Goal: Information Seeking & Learning: Learn about a topic

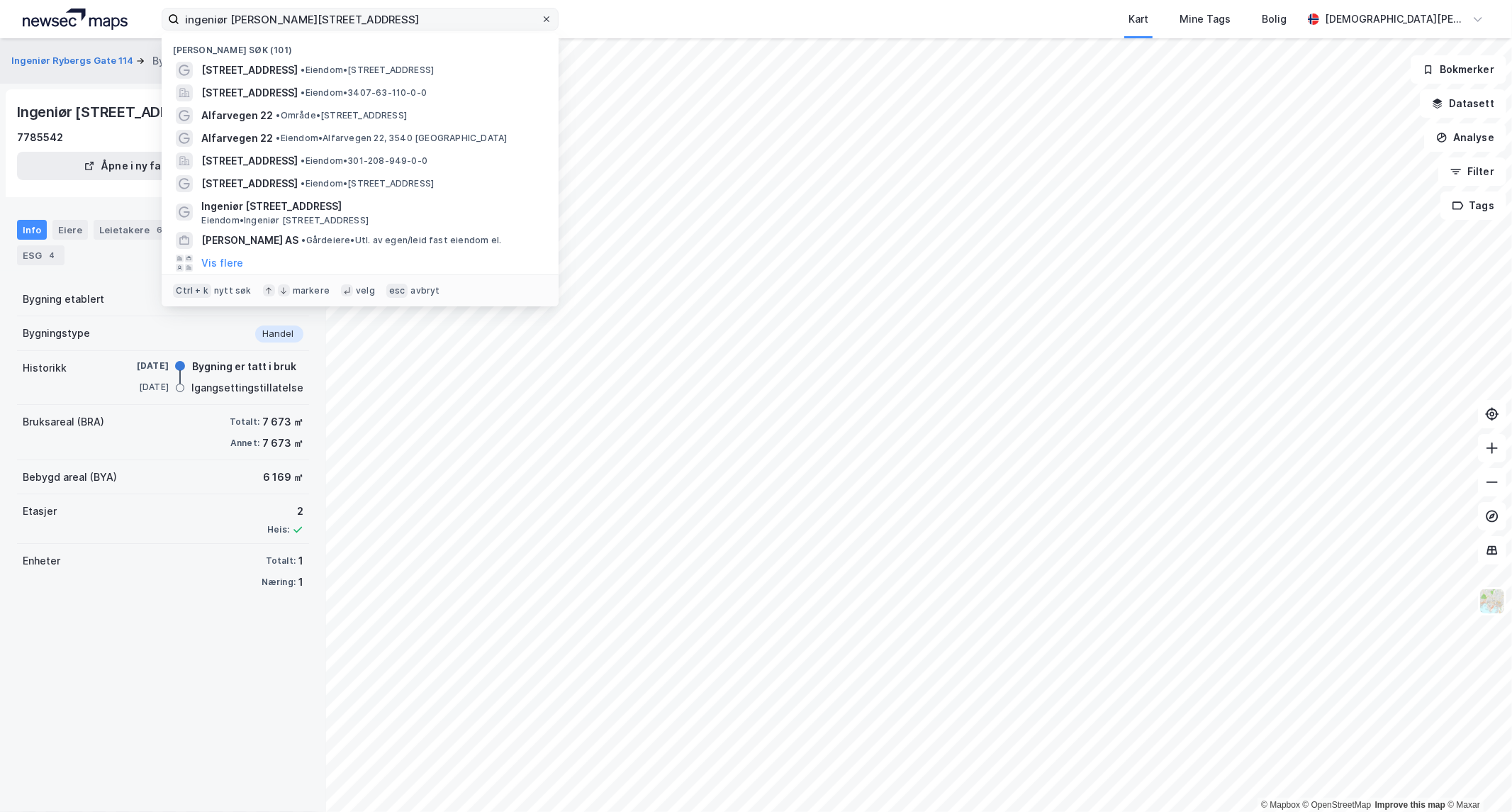
click at [545, 18] on icon at bounding box center [545, 18] width 8 height 8
click at [541, 18] on input "ingeniør [PERSON_NAME][STREET_ADDRESS]" at bounding box center [360, 18] width 361 height 21
click at [447, 20] on input at bounding box center [360, 18] width 361 height 21
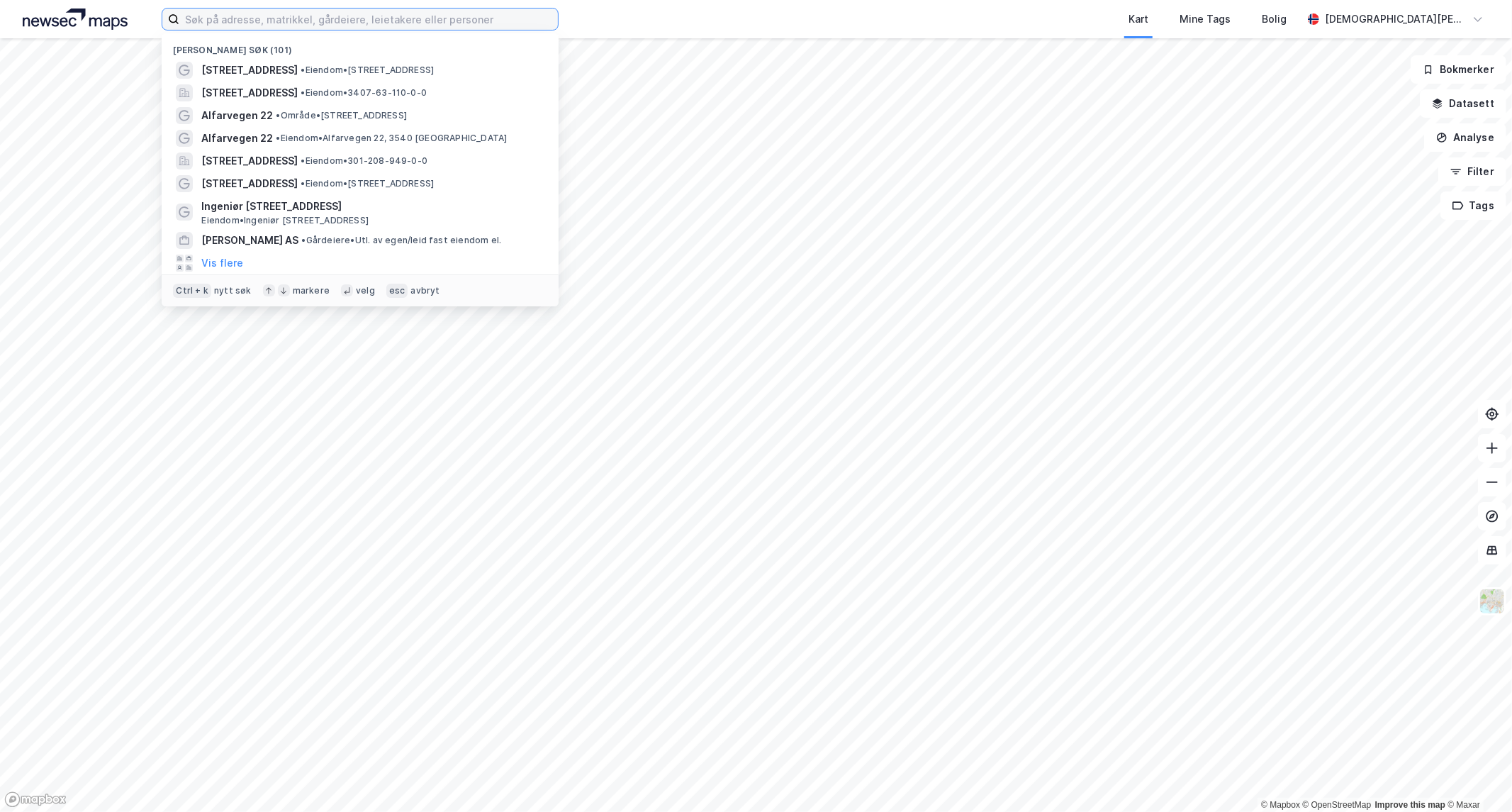
paste input "Nordre Fokserød 28"
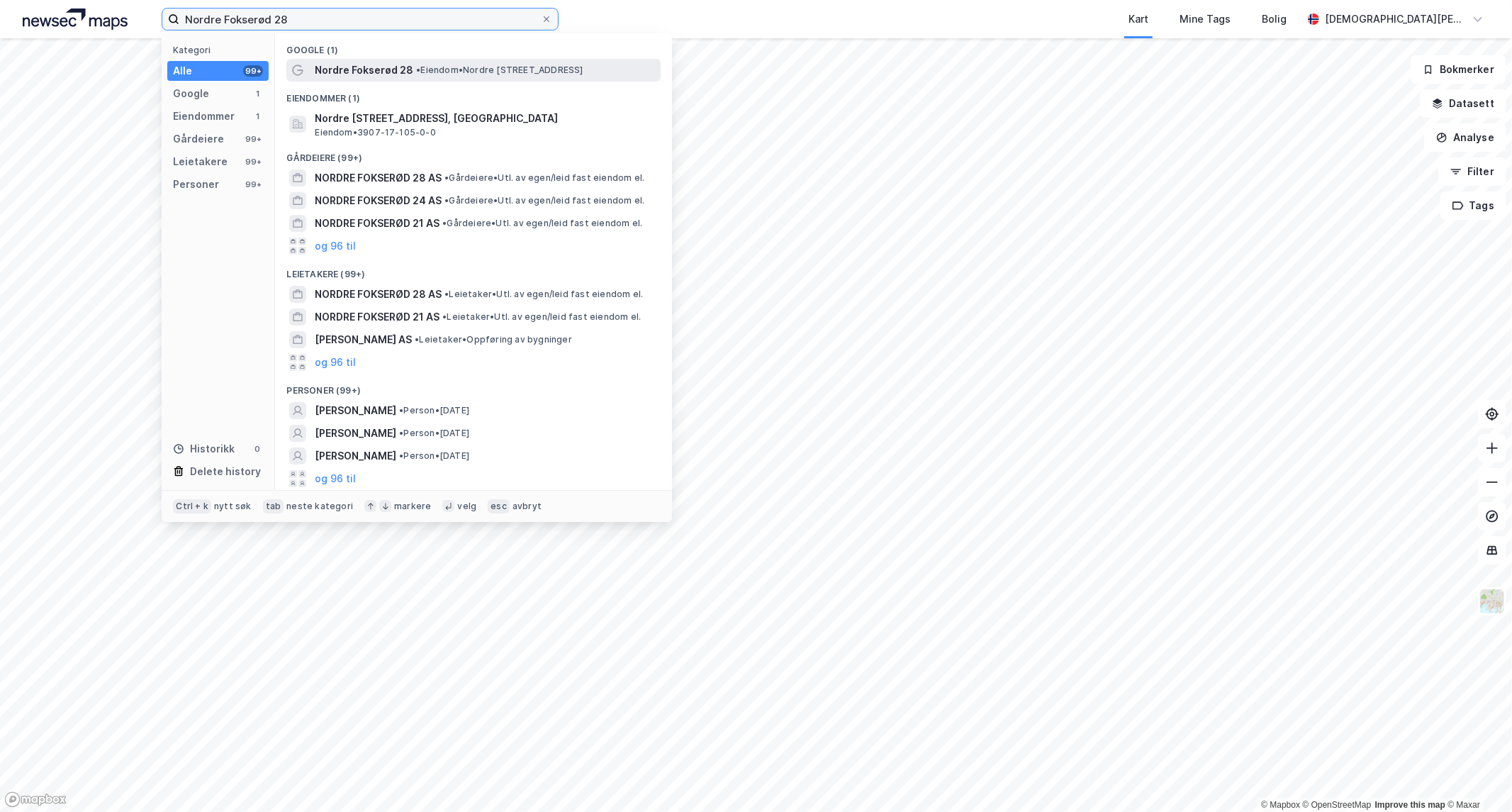
type input "Nordre Fokserød 28"
click at [386, 73] on span "Nordre Fokserød 28" at bounding box center [364, 70] width 99 height 17
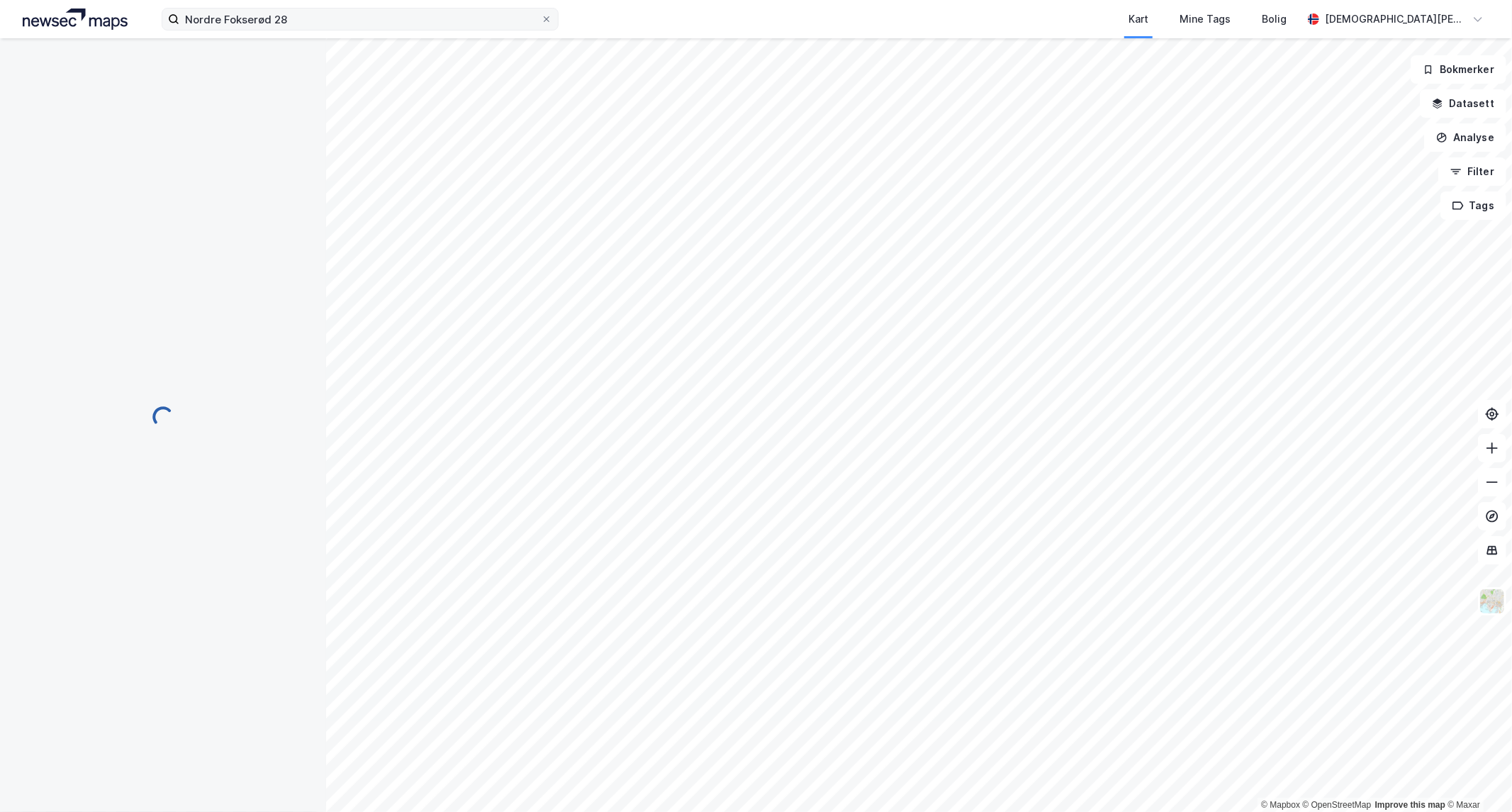
scroll to position [78, 0]
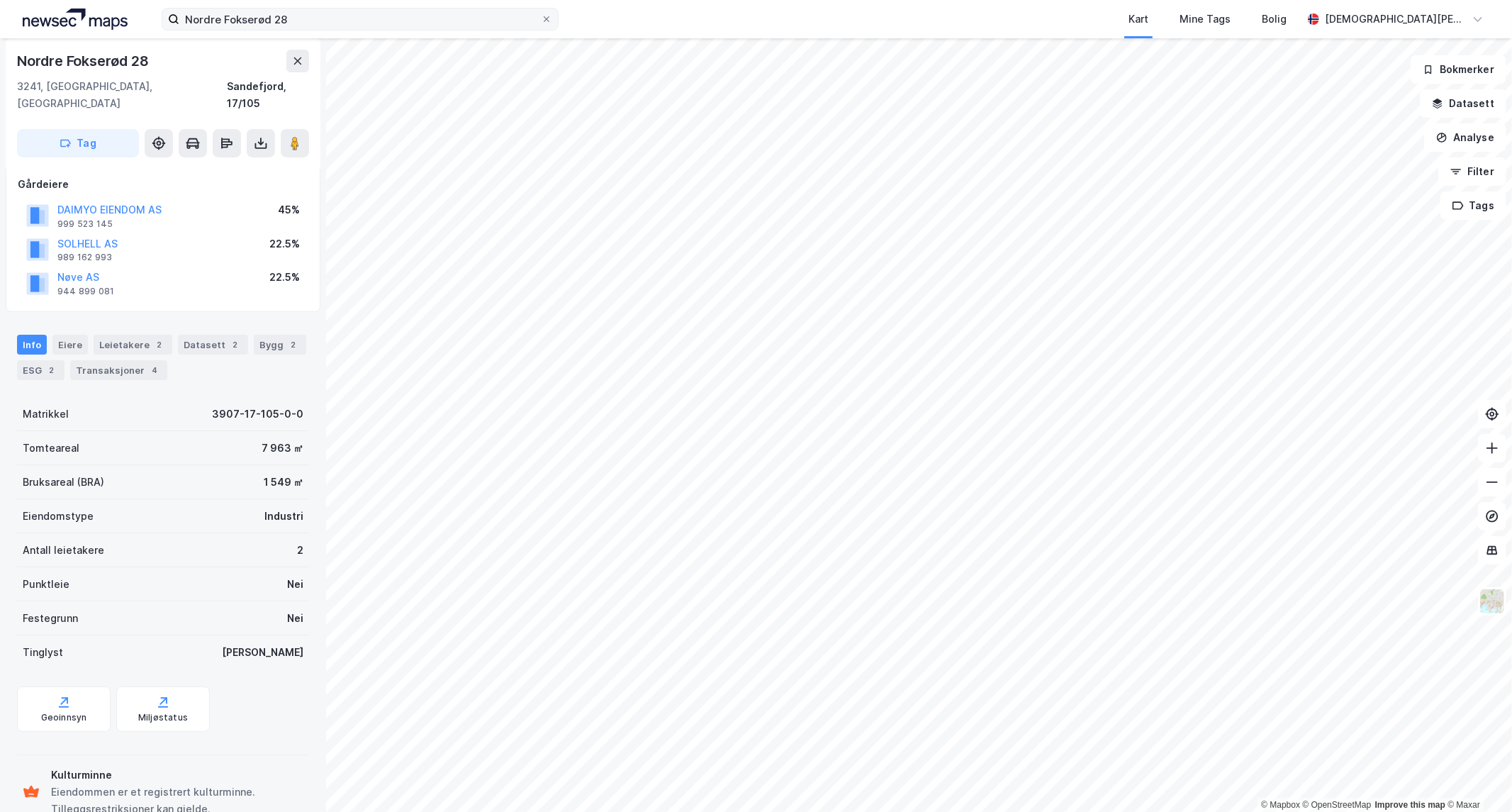
click at [548, 26] on label "Nordre Fokserød 28" at bounding box center [359, 18] width 397 height 23
click at [541, 26] on input "Nordre Fokserød 28" at bounding box center [360, 18] width 361 height 21
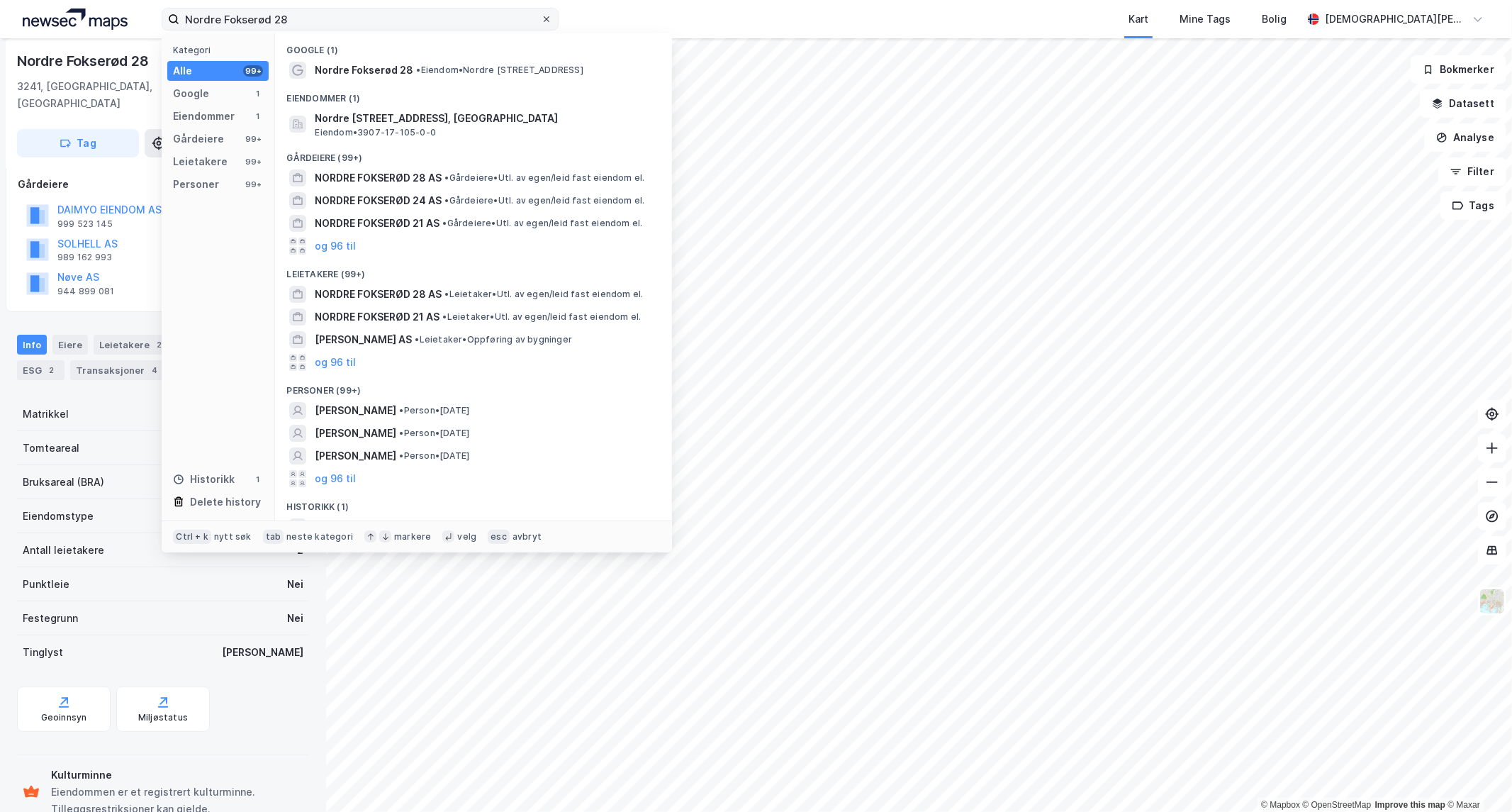
click at [548, 24] on div at bounding box center [545, 19] width 8 height 11
click at [541, 24] on input "Nordre Fokserød 28" at bounding box center [360, 18] width 361 height 21
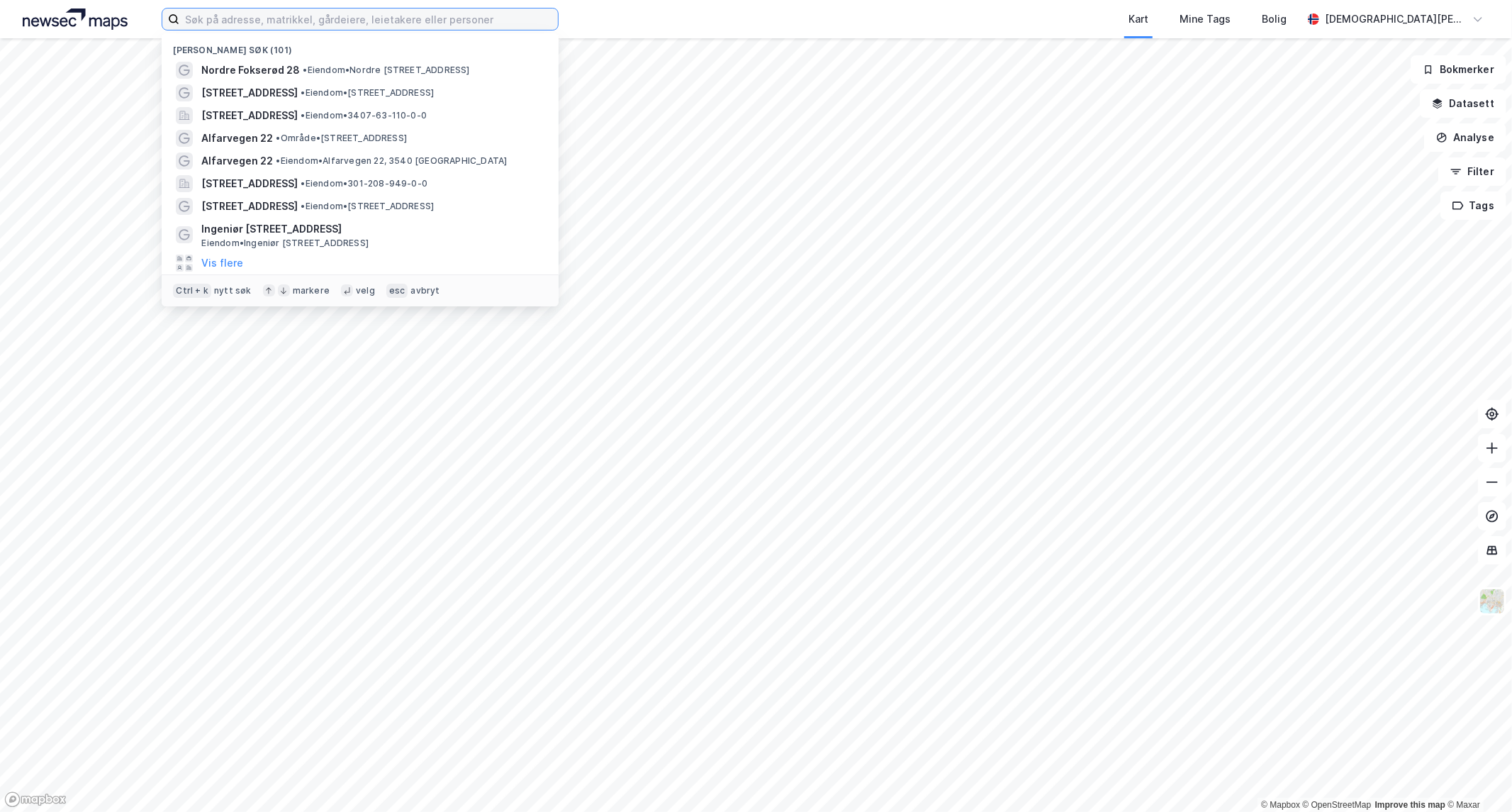
click at [493, 23] on input at bounding box center [369, 18] width 379 height 21
paste input "[PERSON_NAME] Gate 68"
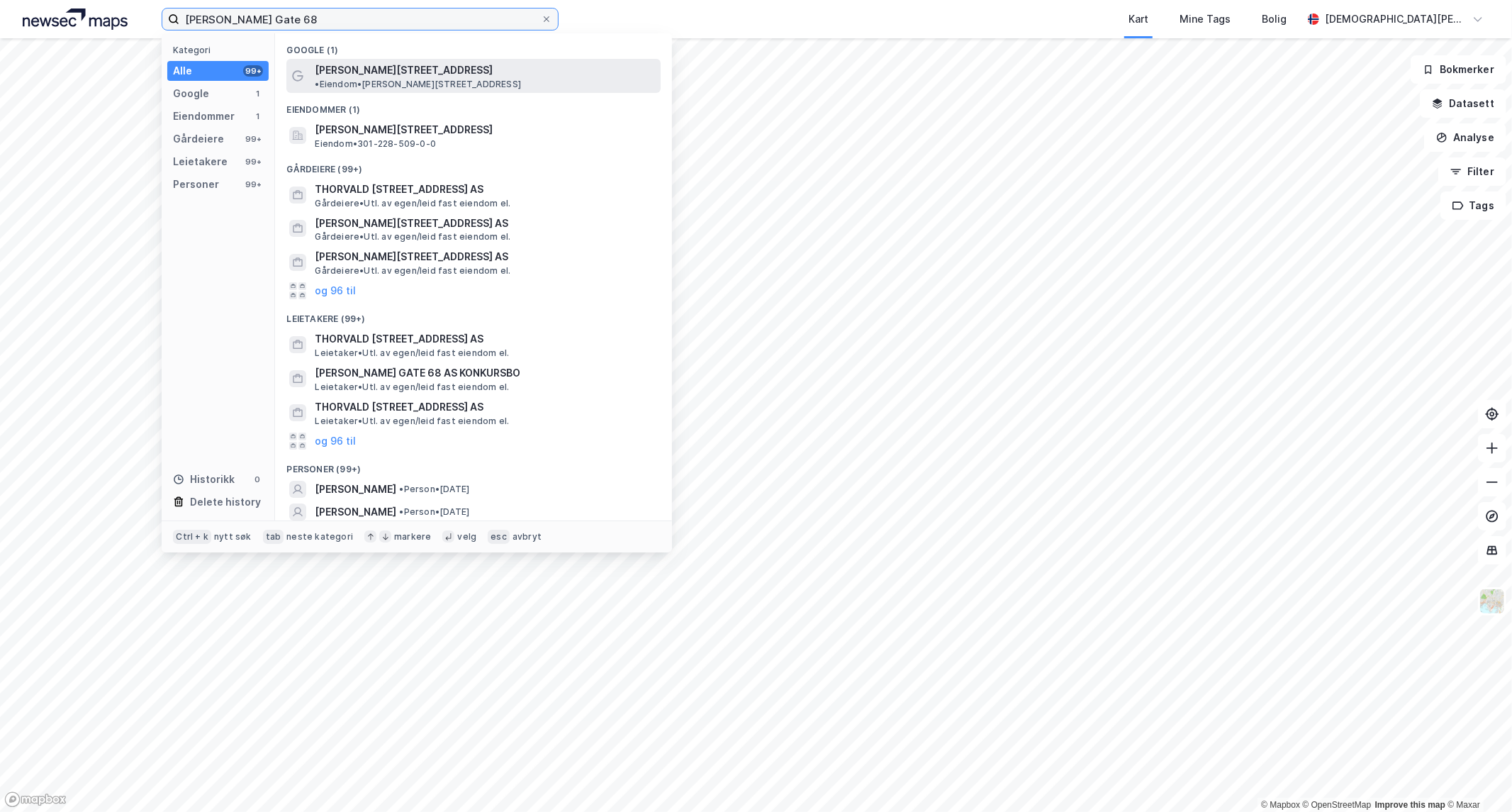
type input "[PERSON_NAME] Gate 68"
click at [433, 69] on span "[PERSON_NAME][STREET_ADDRESS]" at bounding box center [404, 70] width 178 height 17
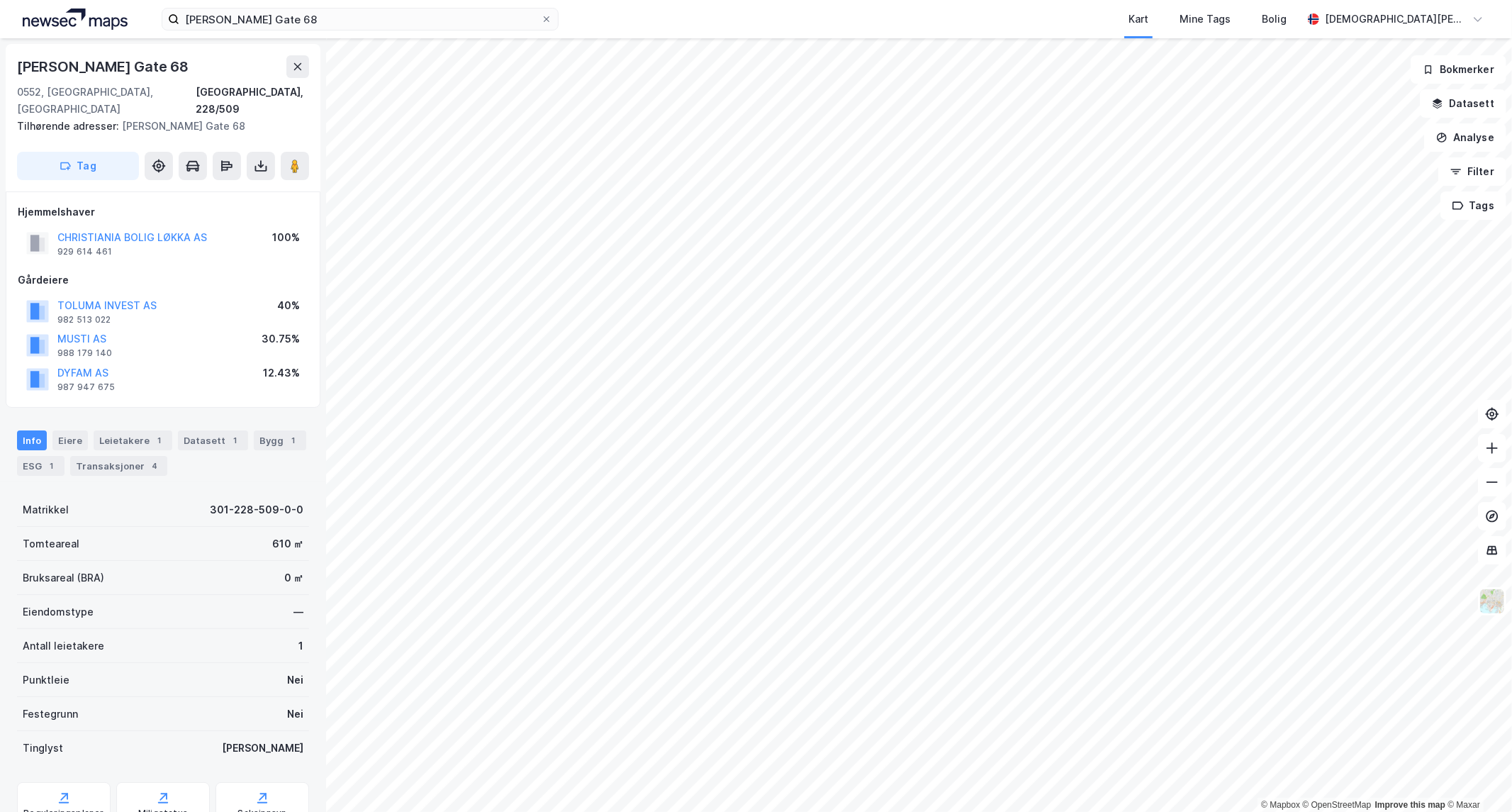
scroll to position [44, 0]
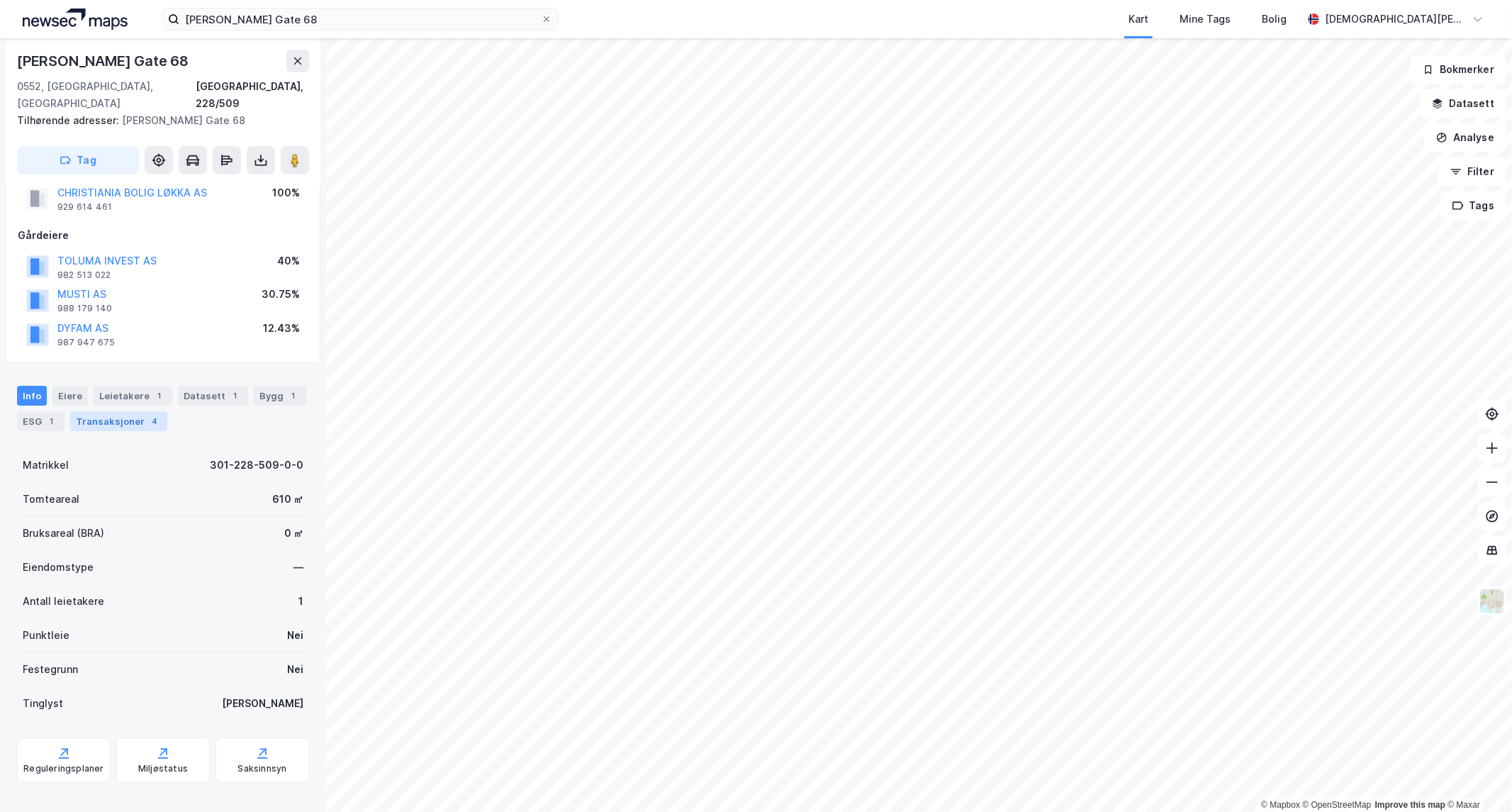
click at [109, 413] on div "Transaksjoner 4" at bounding box center [118, 421] width 97 height 20
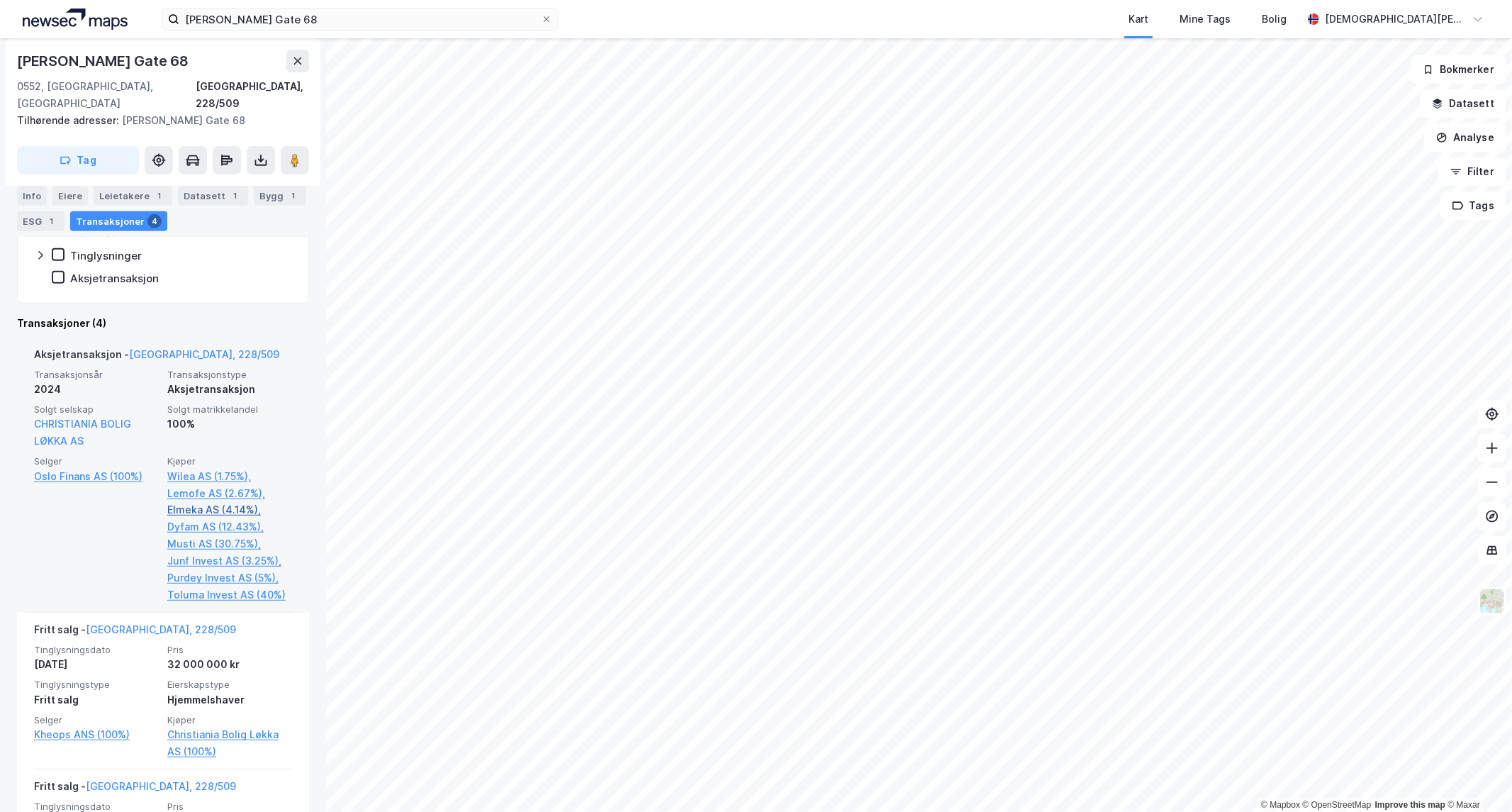
scroll to position [472, 0]
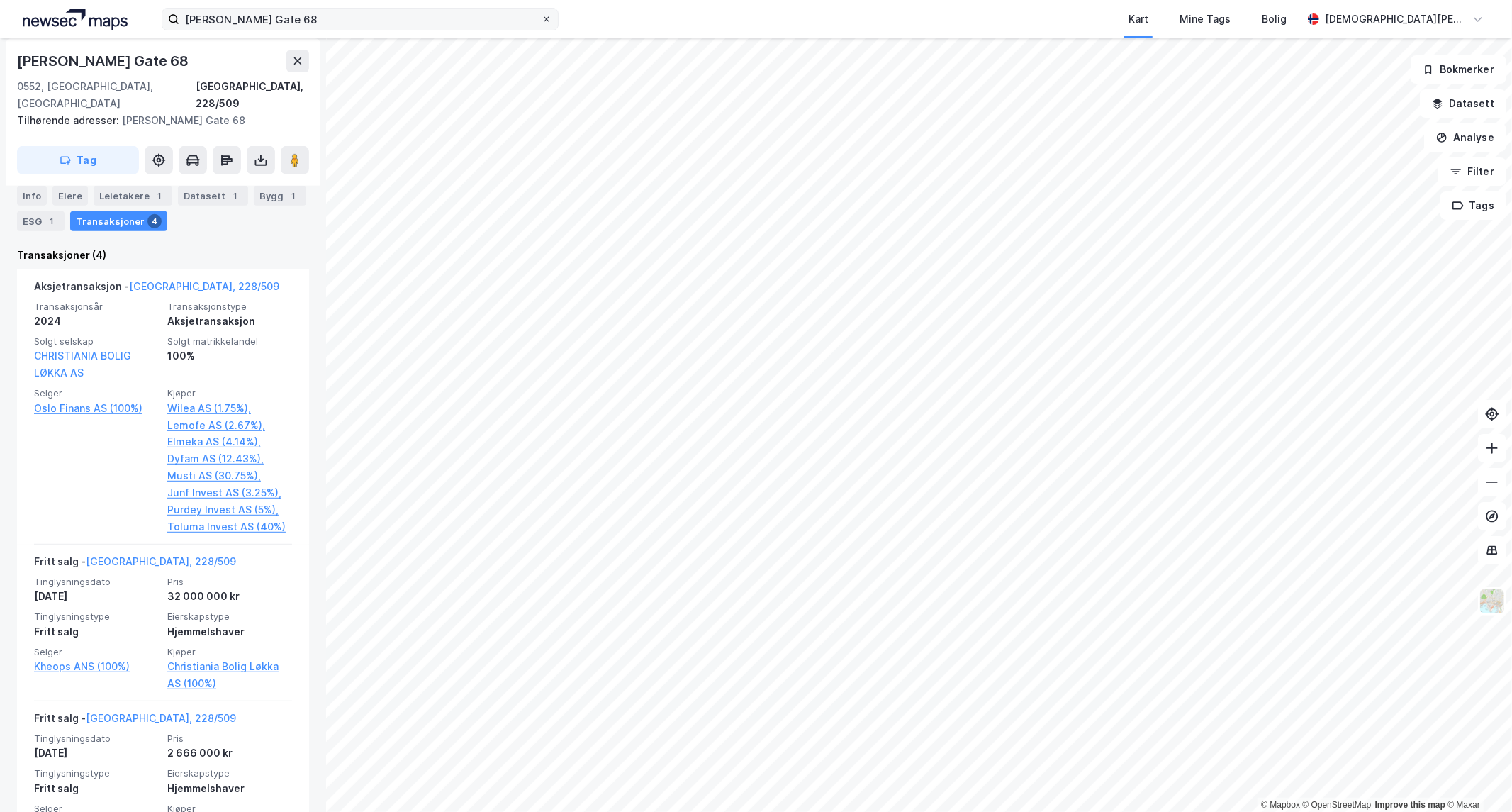
click at [551, 21] on span at bounding box center [546, 19] width 11 height 11
click at [541, 21] on input "[PERSON_NAME] Gate 68" at bounding box center [360, 18] width 361 height 21
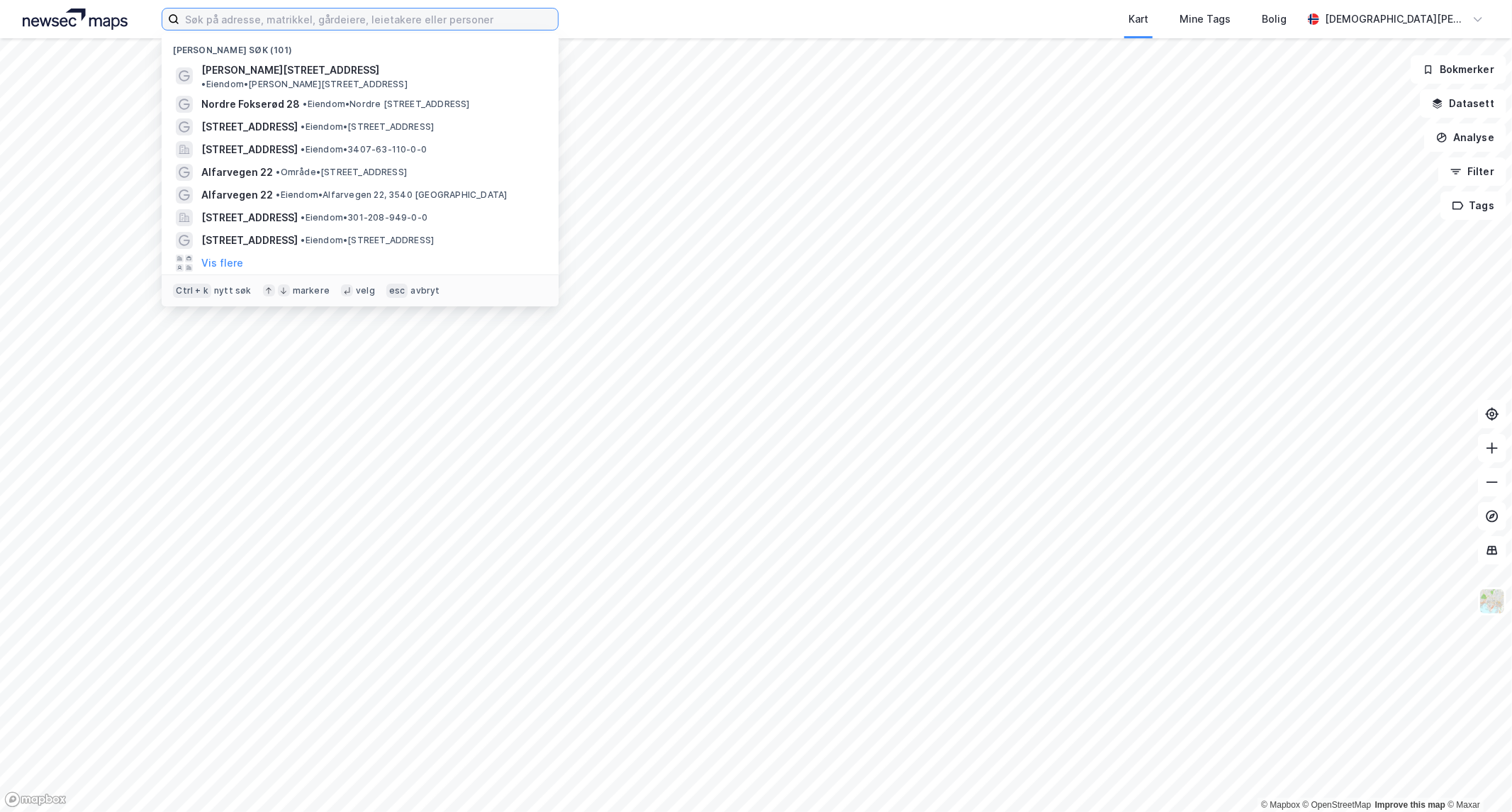
click at [442, 18] on input at bounding box center [369, 18] width 379 height 21
paste input "[STREET_ADDRESS]"
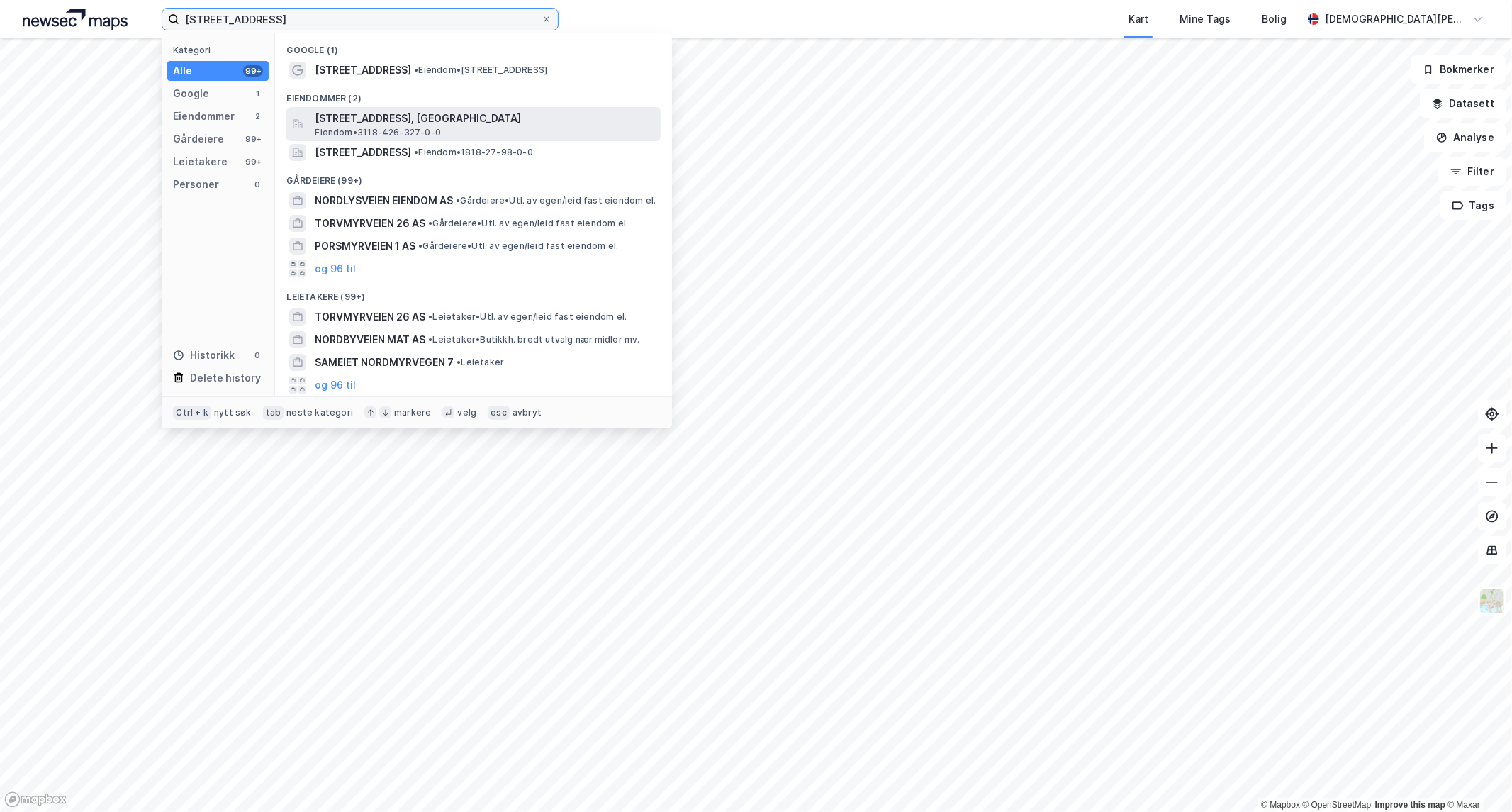
type input "[STREET_ADDRESS]"
click at [389, 118] on span "[STREET_ADDRESS], [GEOGRAPHIC_DATA]" at bounding box center [485, 118] width 340 height 17
